Goal: Transaction & Acquisition: Obtain resource

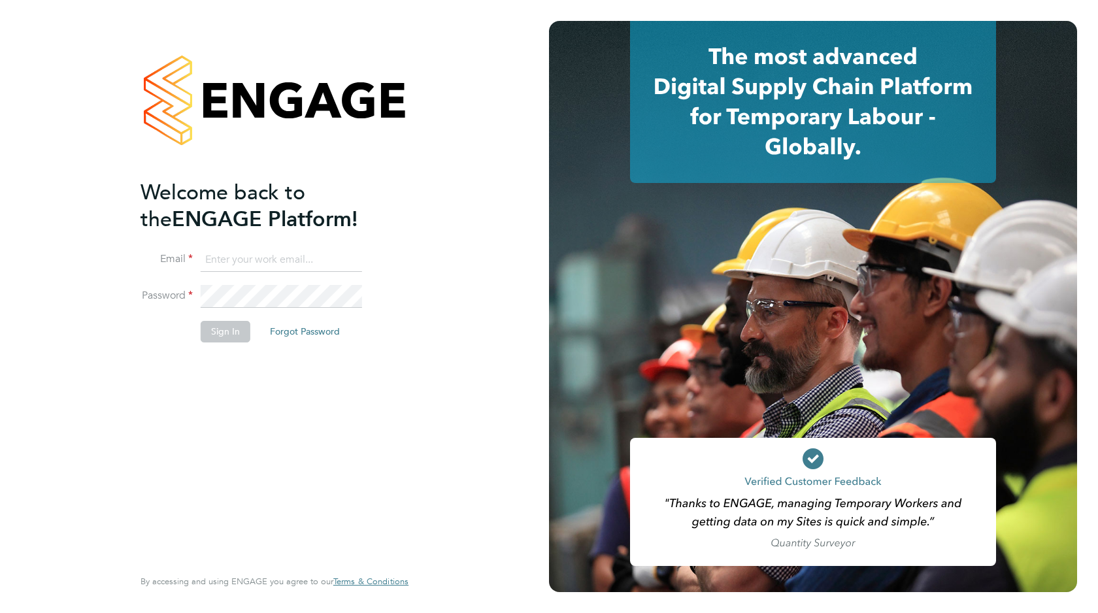
type input "support@engagelabs.io"
click at [244, 326] on button "Sign In" at bounding box center [226, 331] width 50 height 21
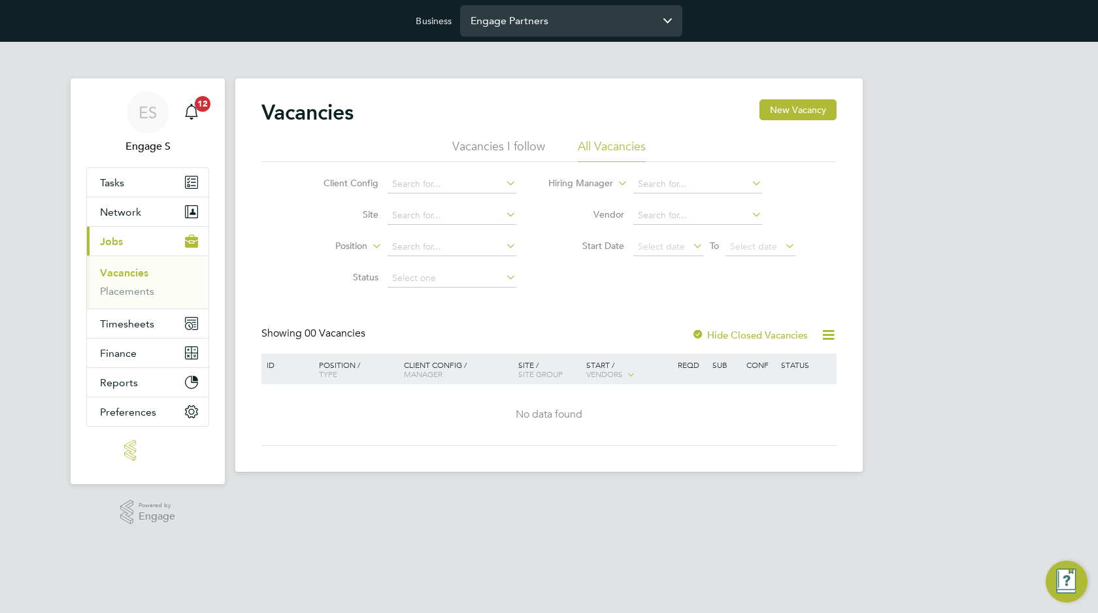
click at [639, 24] on input "Engage Partners" at bounding box center [571, 20] width 222 height 31
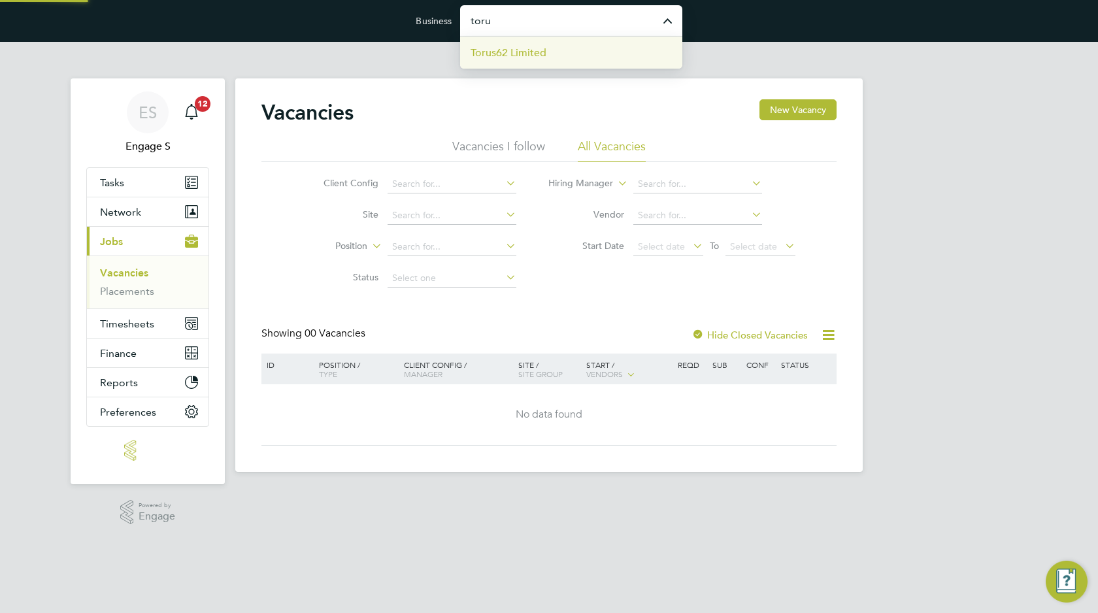
click at [585, 58] on li "Torus62 Limited" at bounding box center [571, 53] width 222 height 32
type input "Torus62 Limited"
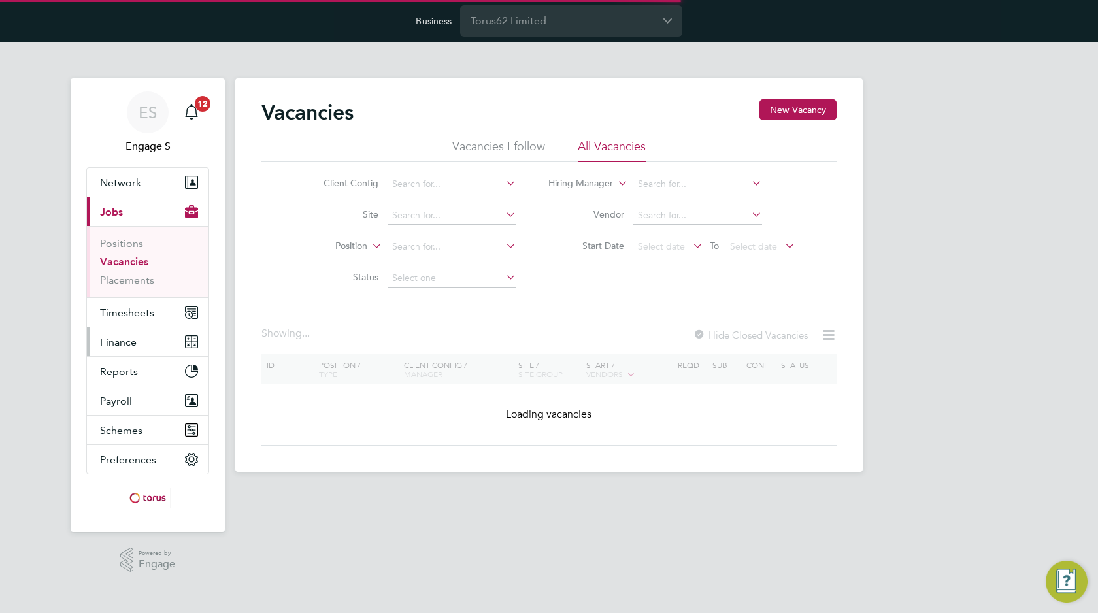
click at [133, 342] on span "Finance" at bounding box center [118, 342] width 37 height 12
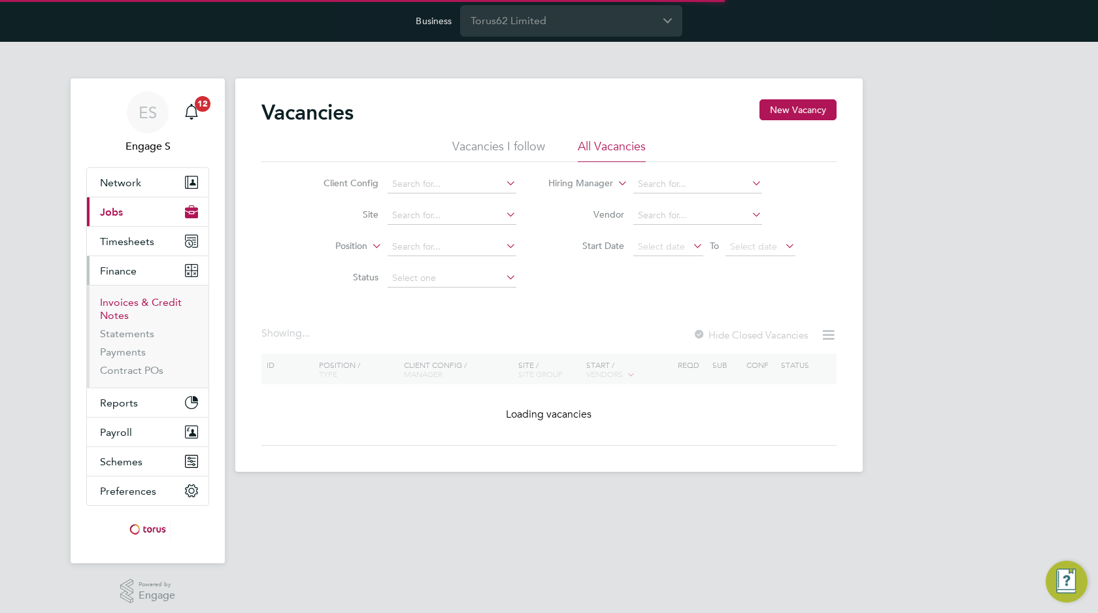
click at [142, 307] on link "Invoices & Credit Notes" at bounding box center [141, 308] width 82 height 25
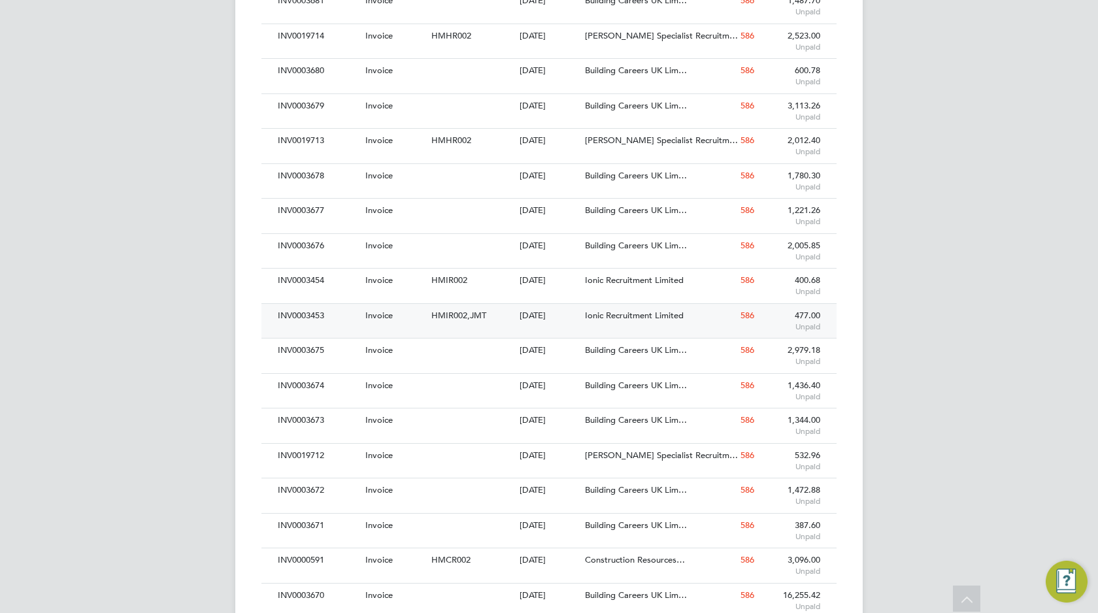
click at [469, 312] on span "HMIR002,JMT" at bounding box center [458, 315] width 55 height 11
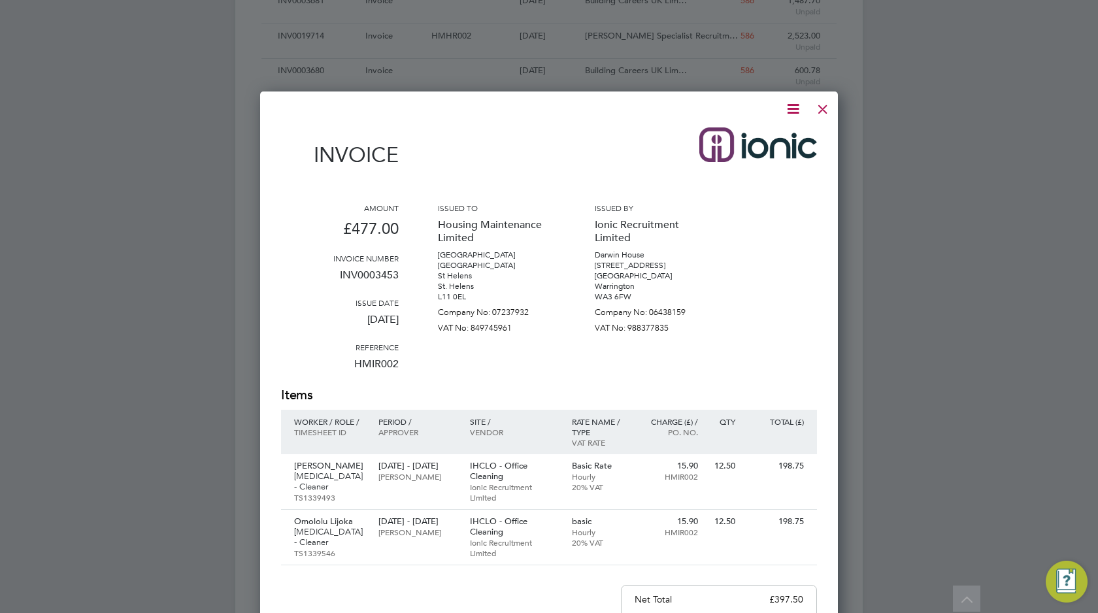
click at [789, 104] on icon at bounding box center [793, 109] width 16 height 16
click at [772, 139] on li "Download Invoice" at bounding box center [753, 140] width 90 height 18
